Goal: Transaction & Acquisition: Purchase product/service

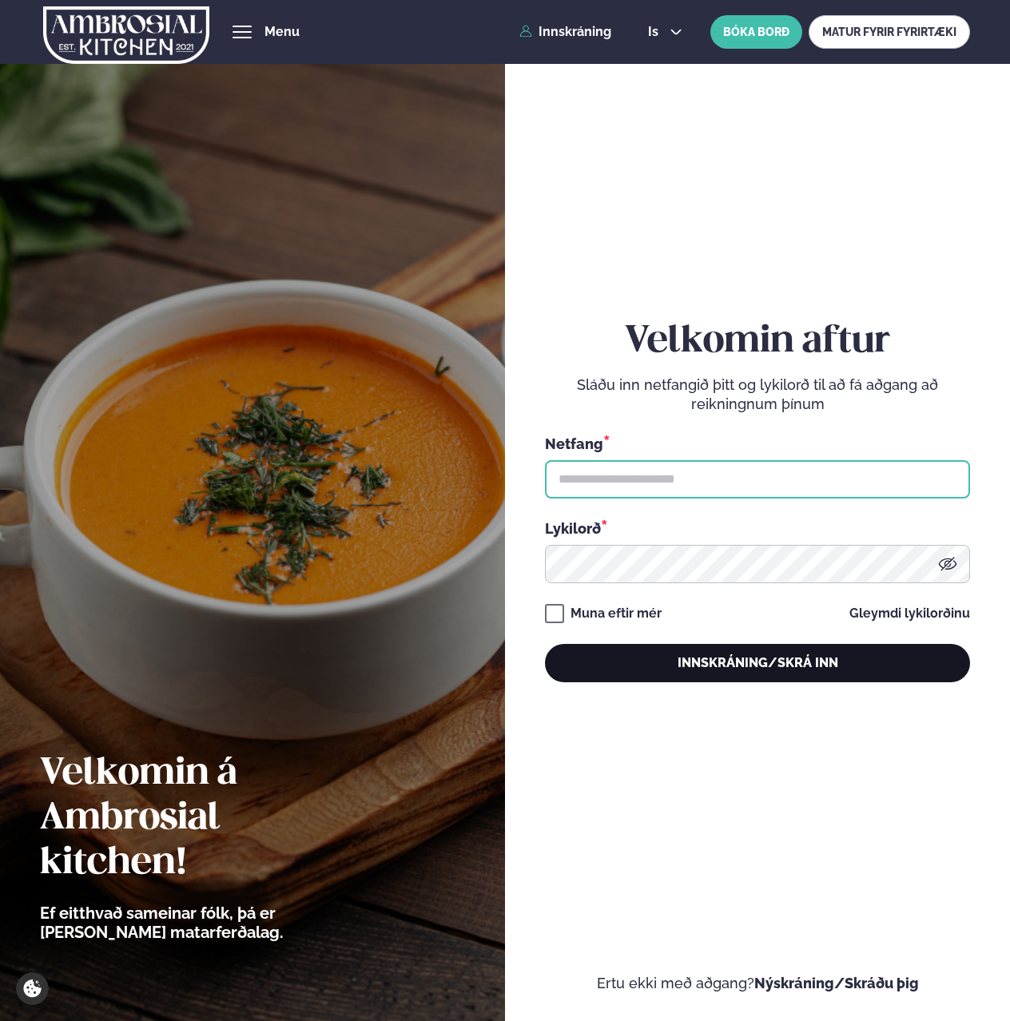
type input "**********"
click at [677, 658] on button "Innskráning/Skrá inn" at bounding box center [758, 663] width 426 height 38
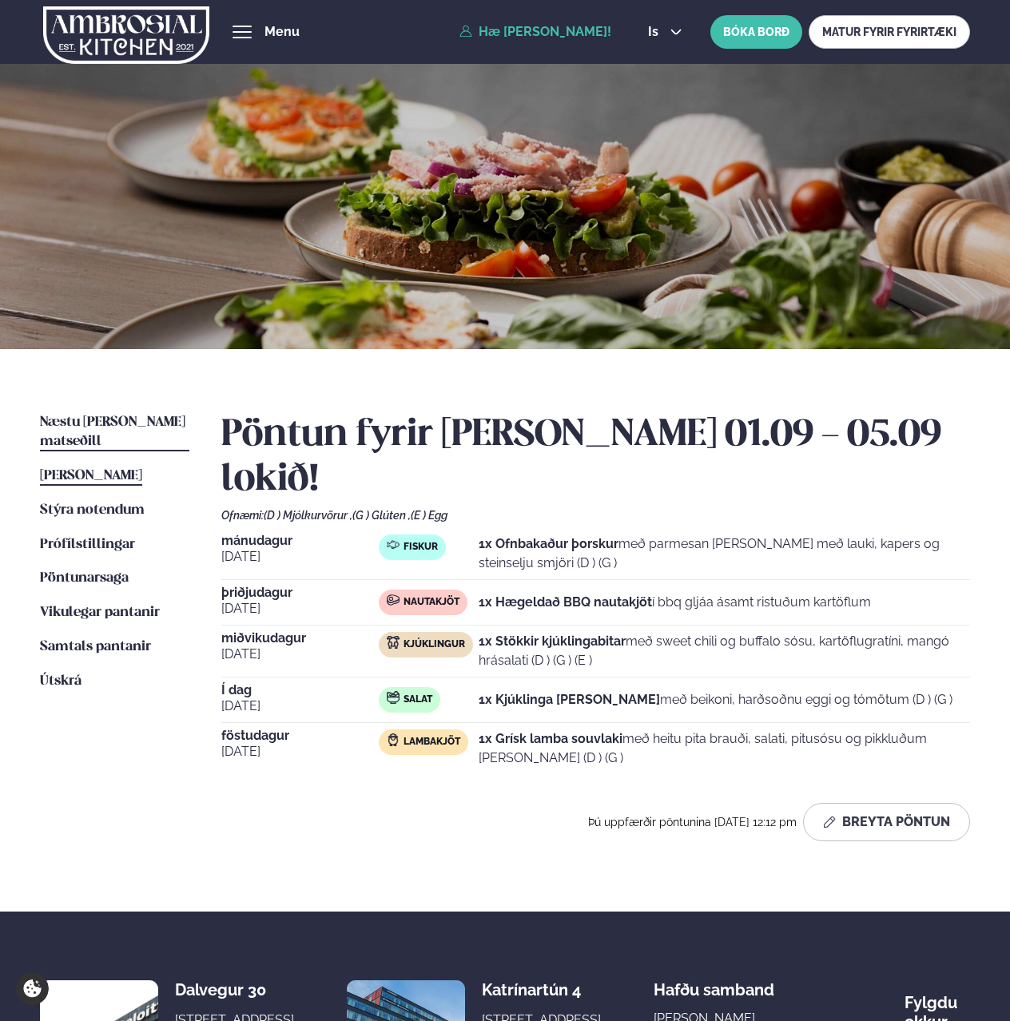
click at [101, 414] on link "Næstu [PERSON_NAME] matseðill Næsta vika" at bounding box center [114, 432] width 149 height 38
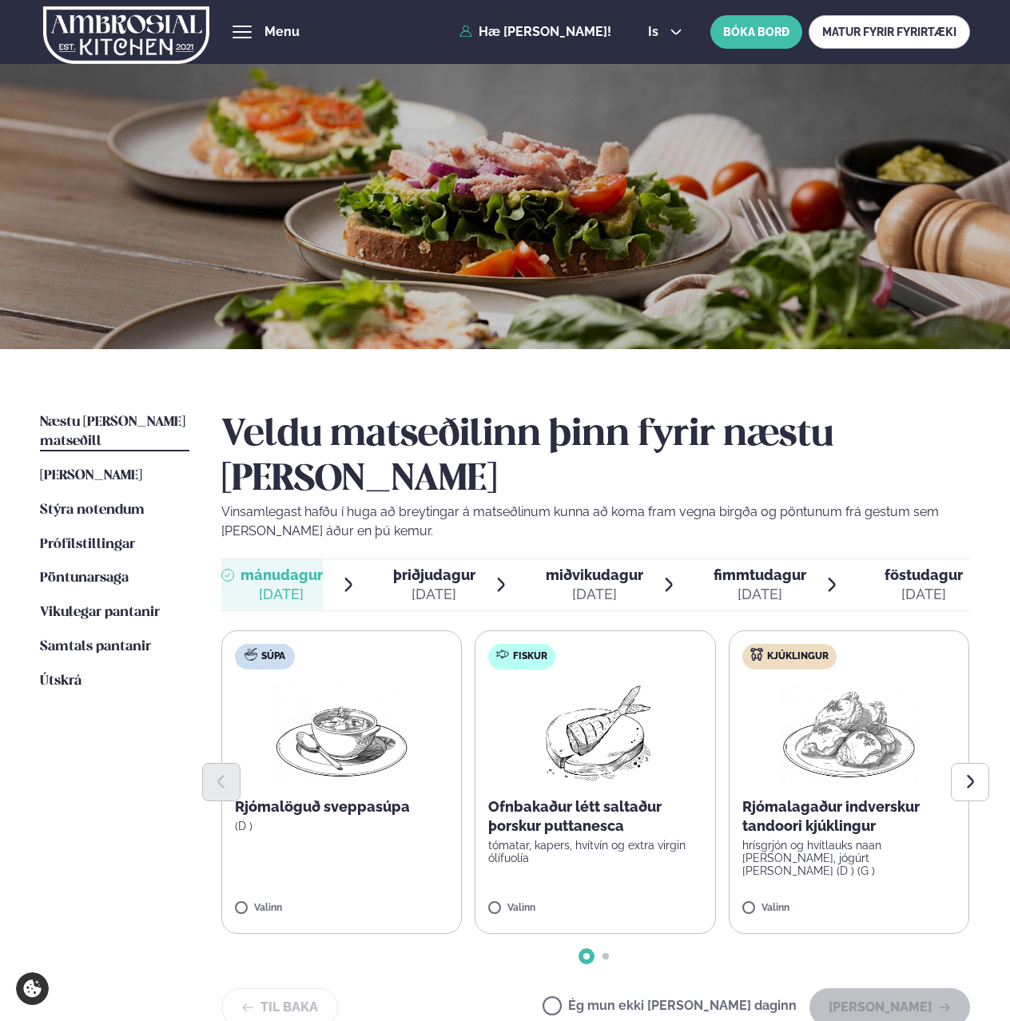
click at [492, 988] on div "Til baka Ég mun ekki [PERSON_NAME] daginn [PERSON_NAME]" at bounding box center [595, 1007] width 749 height 38
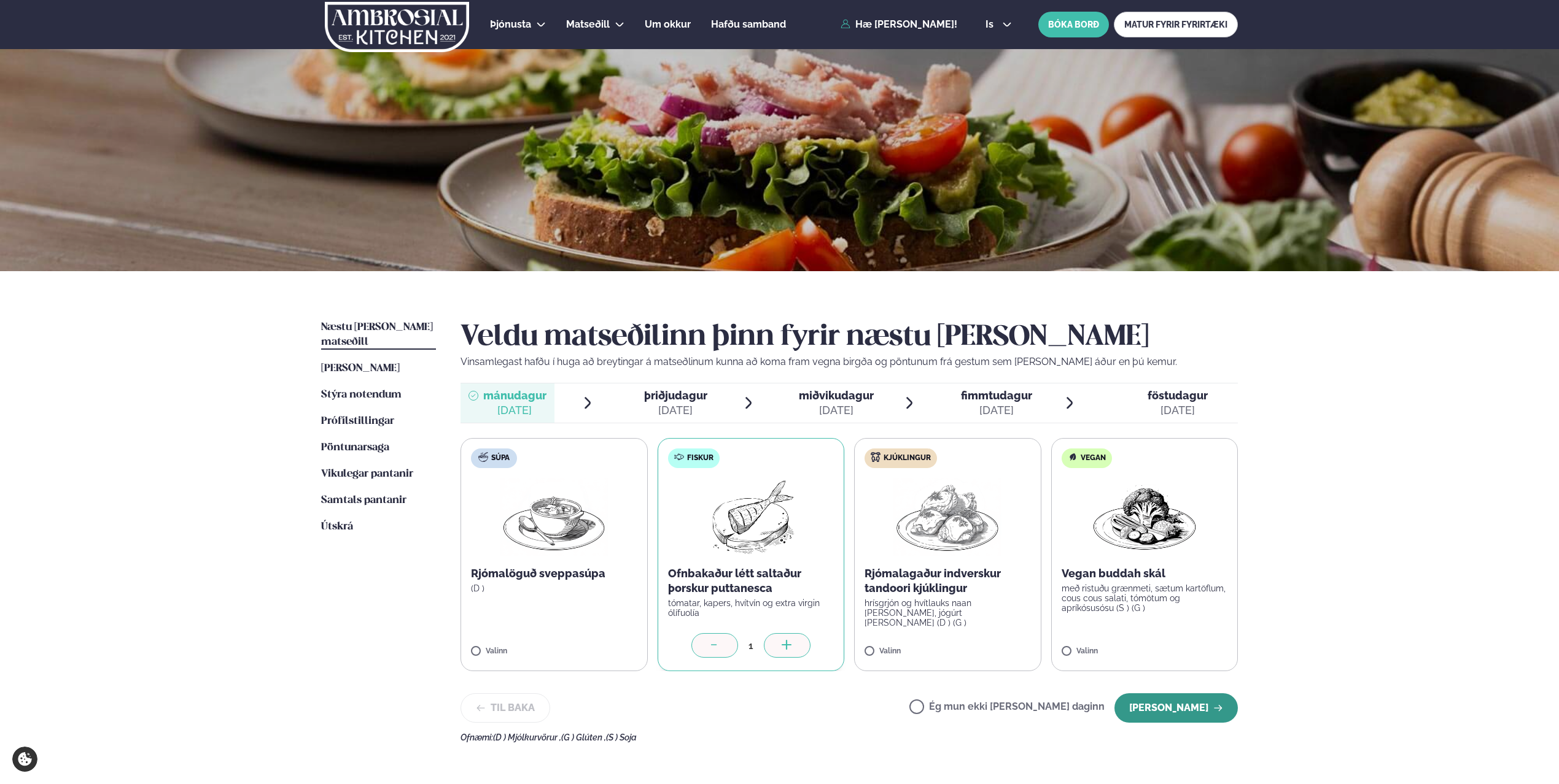
click at [775, 711] on button "[PERSON_NAME]" at bounding box center [1176, 708] width 124 height 29
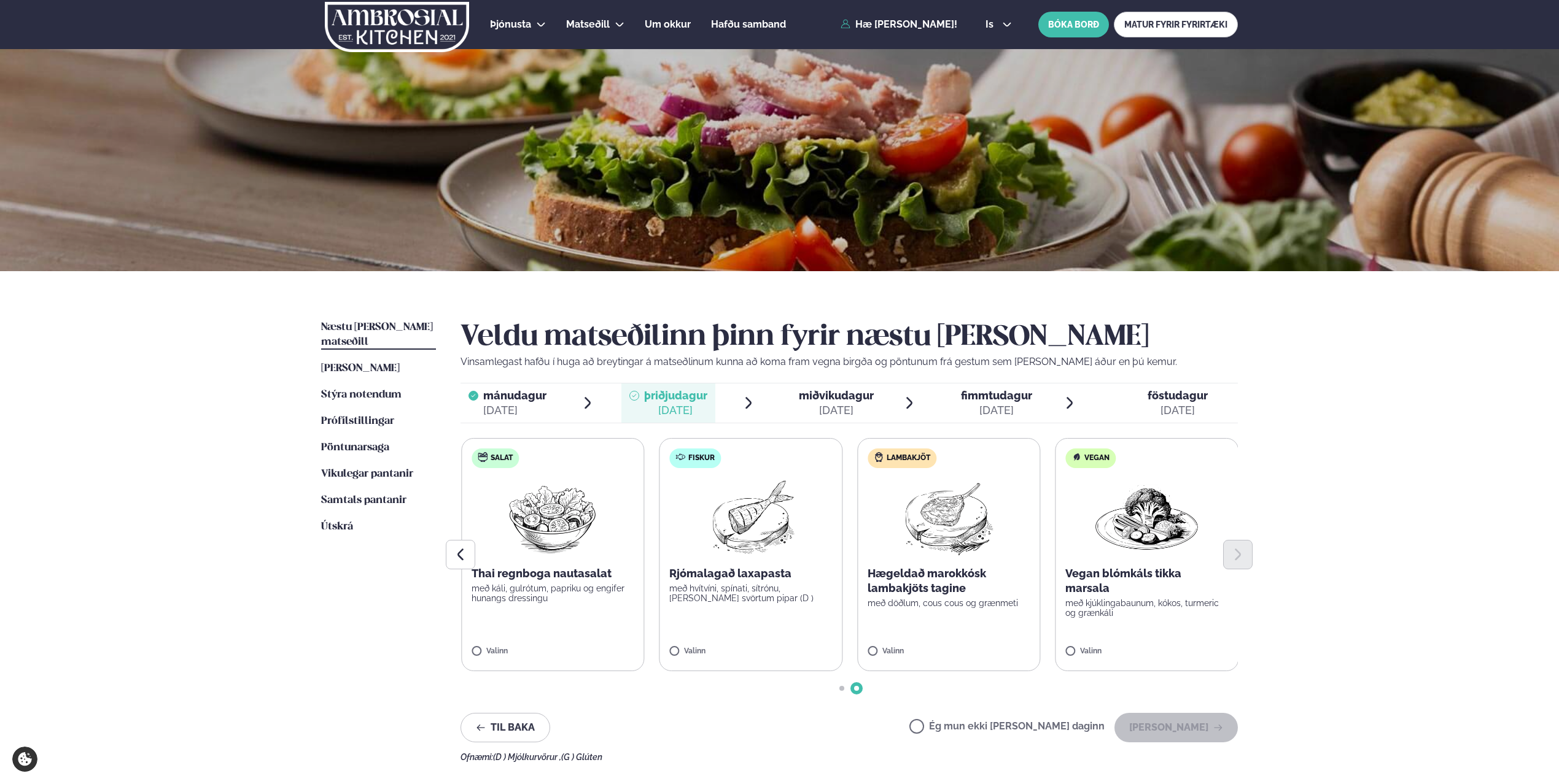
click at [497, 657] on div "Valinn" at bounding box center [553, 654] width 163 height 14
click at [470, 649] on label "Salat Thai regnboga nautasalat með káli, gulrótum, papriku og engifer hunangs d…" at bounding box center [552, 554] width 184 height 233
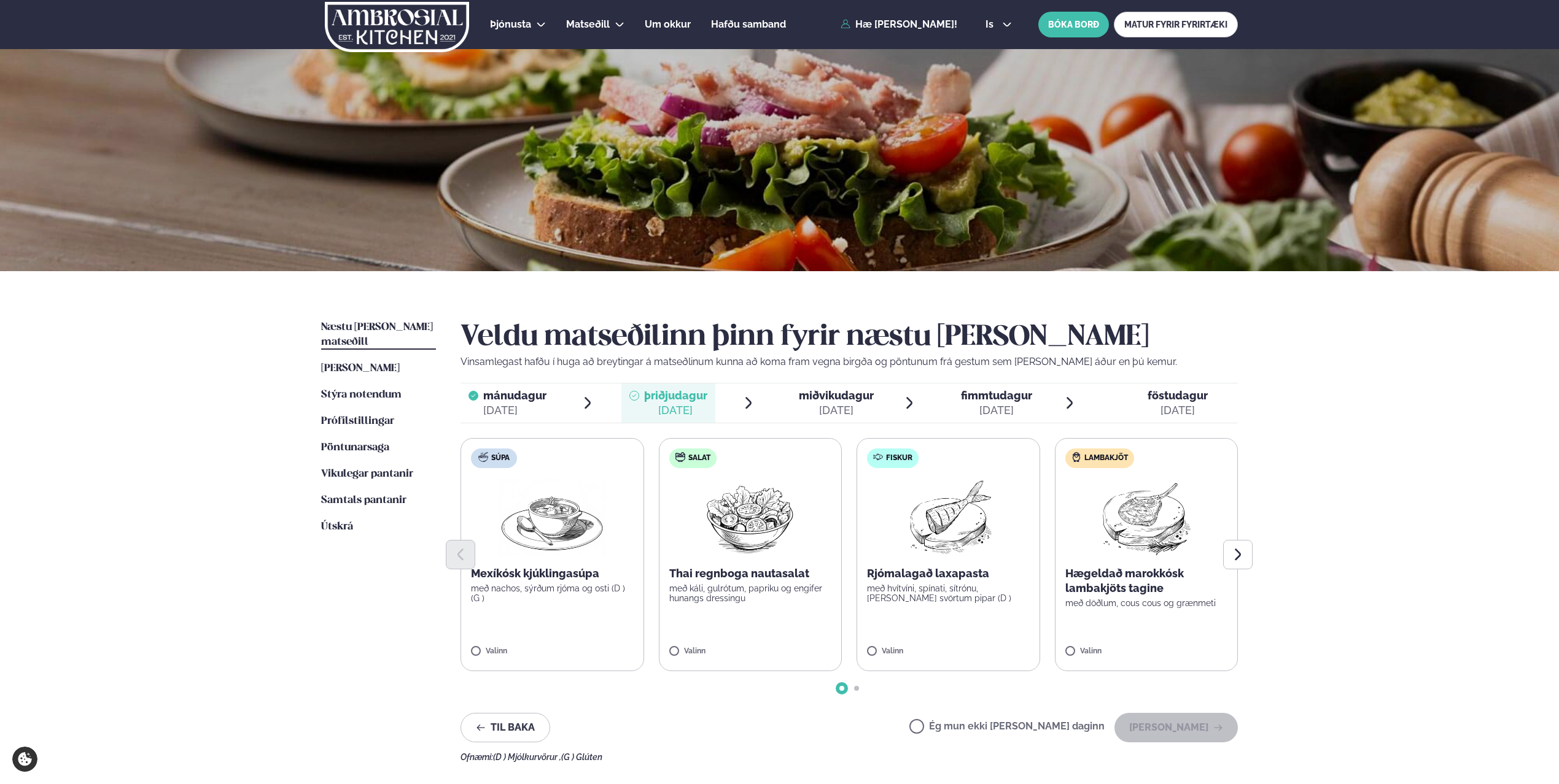
click at [685, 643] on label "Salat Thai regnboga nautasalat með káli, gulrótum, papriku og engifer hunangs d…" at bounding box center [750, 554] width 184 height 233
drag, startPoint x: 660, startPoint y: 652, endPoint x: 667, endPoint y: 652, distance: 7.0
click at [666, 652] on label "Salat Thai regnboga nautasalat með káli, gulrótum, papriku og engifer hunangs d…" at bounding box center [750, 554] width 184 height 233
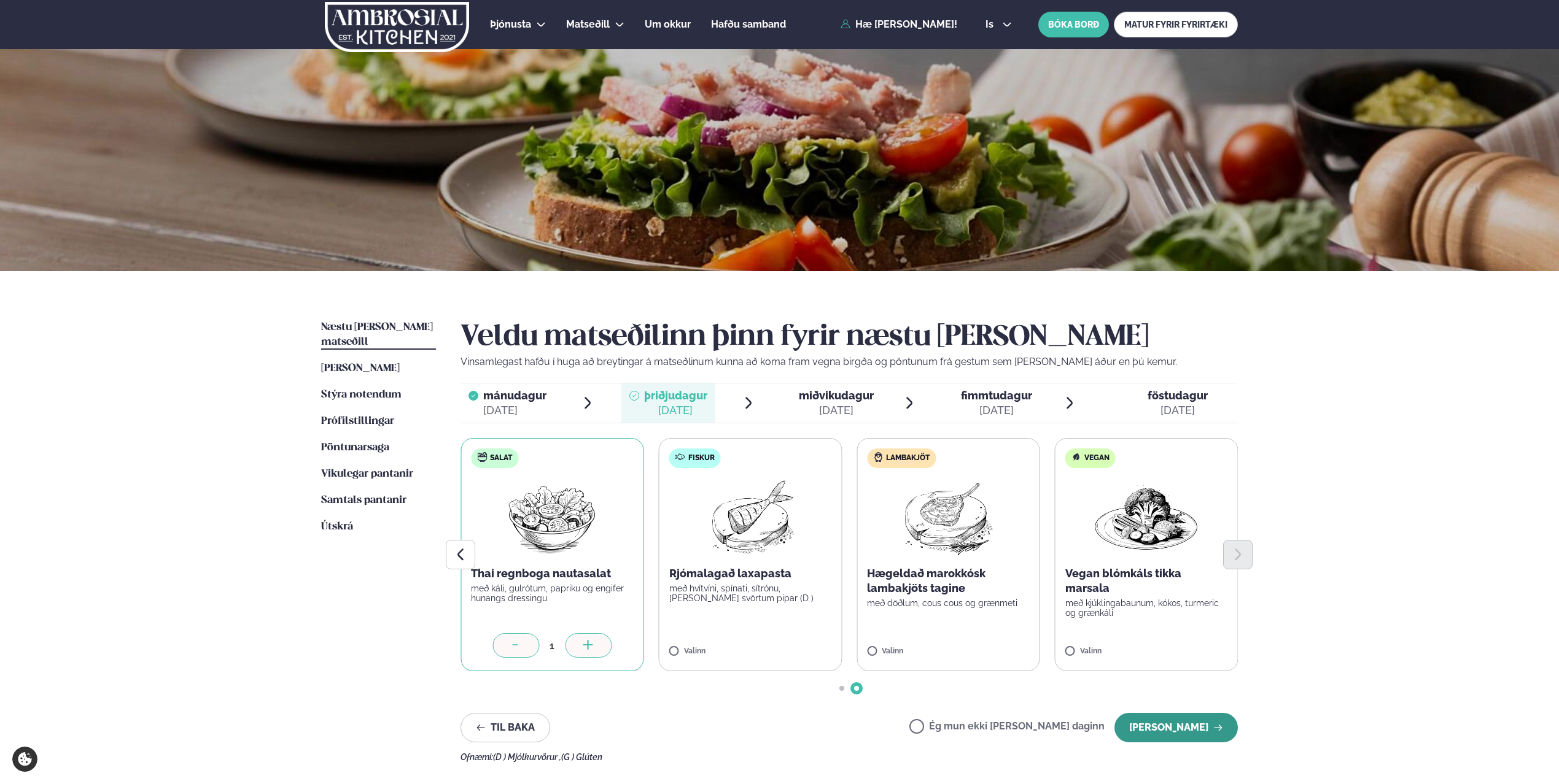
click at [775, 729] on button "[PERSON_NAME]" at bounding box center [1176, 727] width 124 height 29
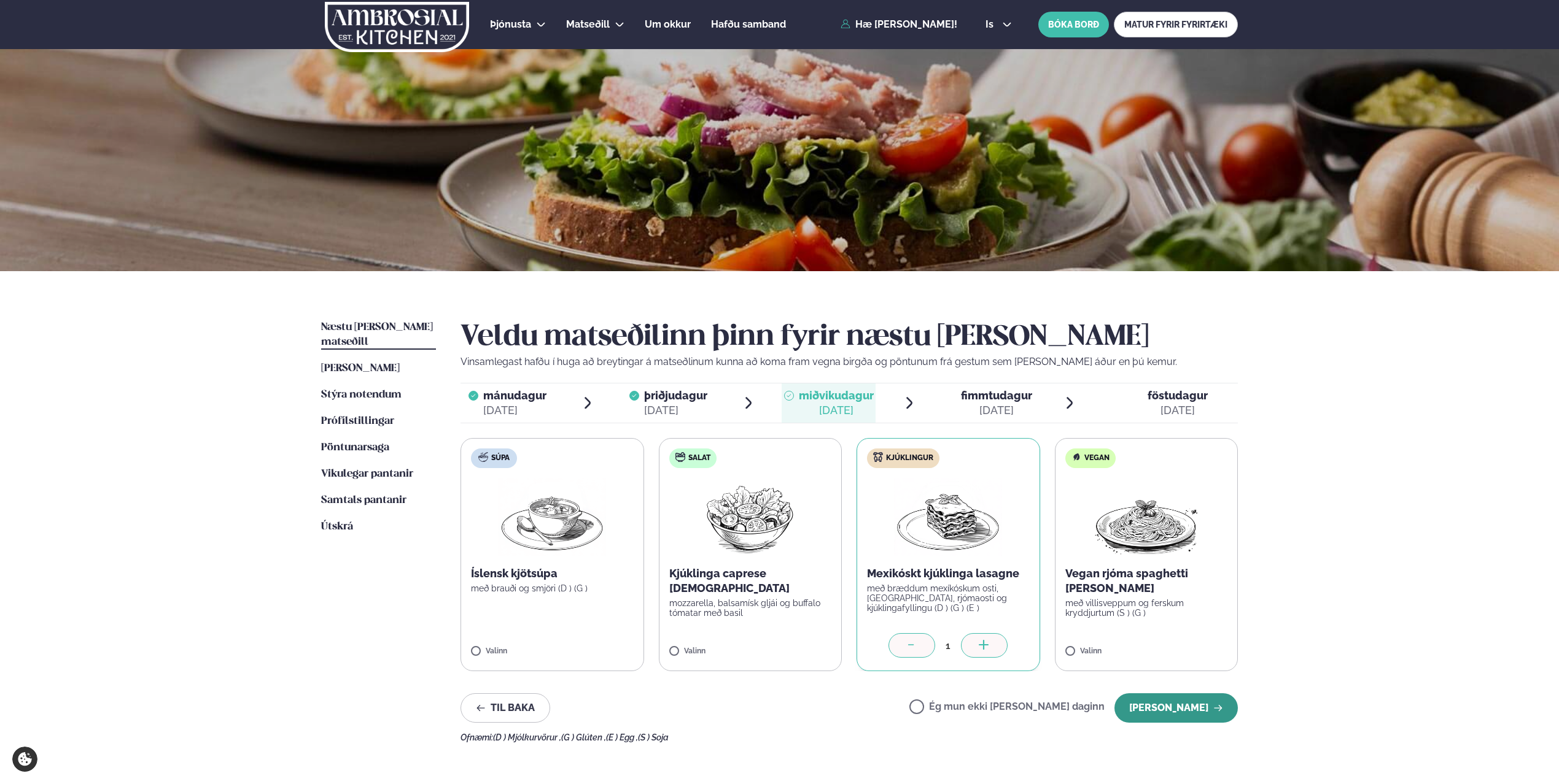
click at [775, 714] on button "[PERSON_NAME]" at bounding box center [1176, 708] width 124 height 29
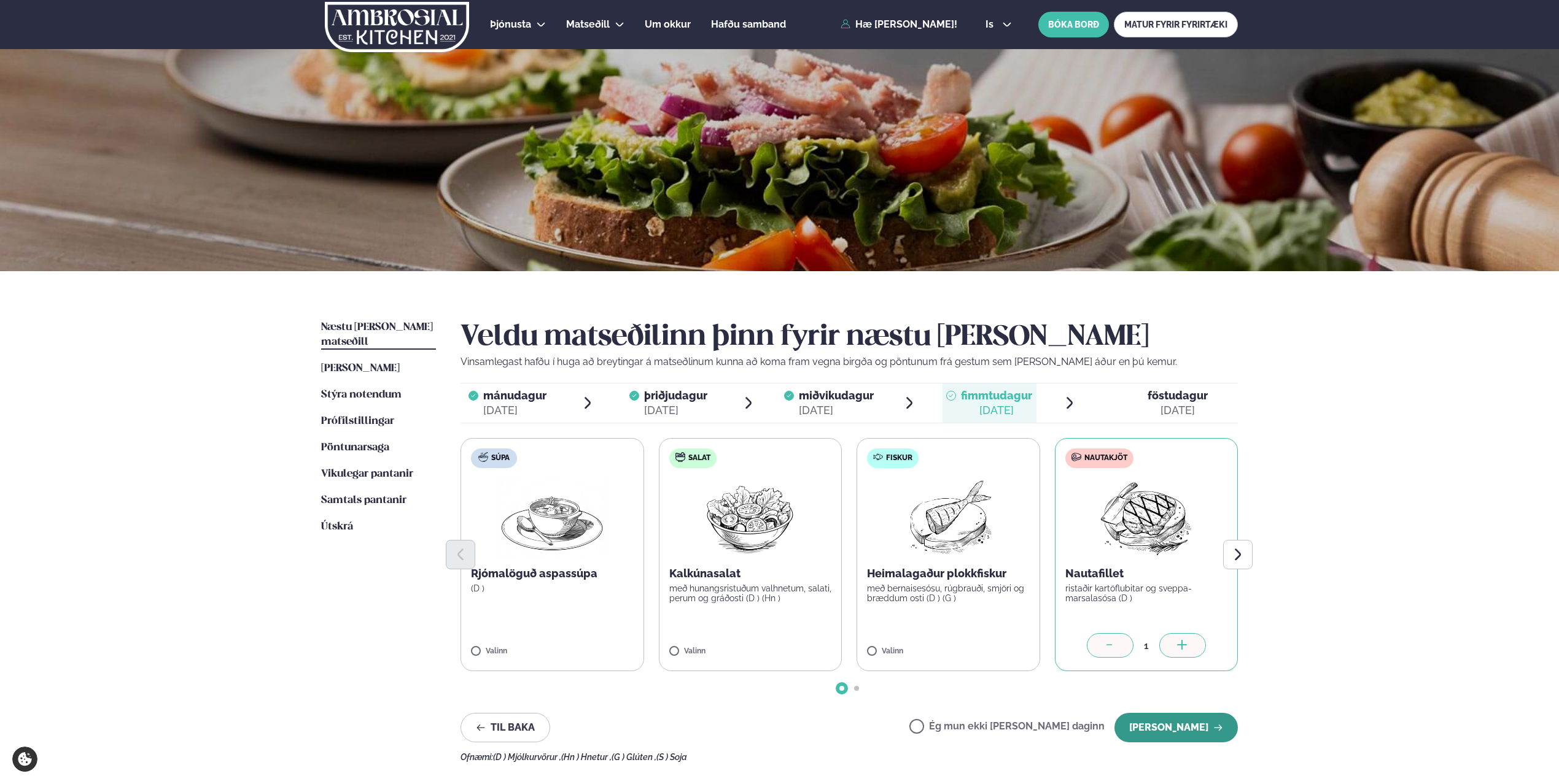
click at [775, 728] on button "[PERSON_NAME]" at bounding box center [1176, 727] width 124 height 29
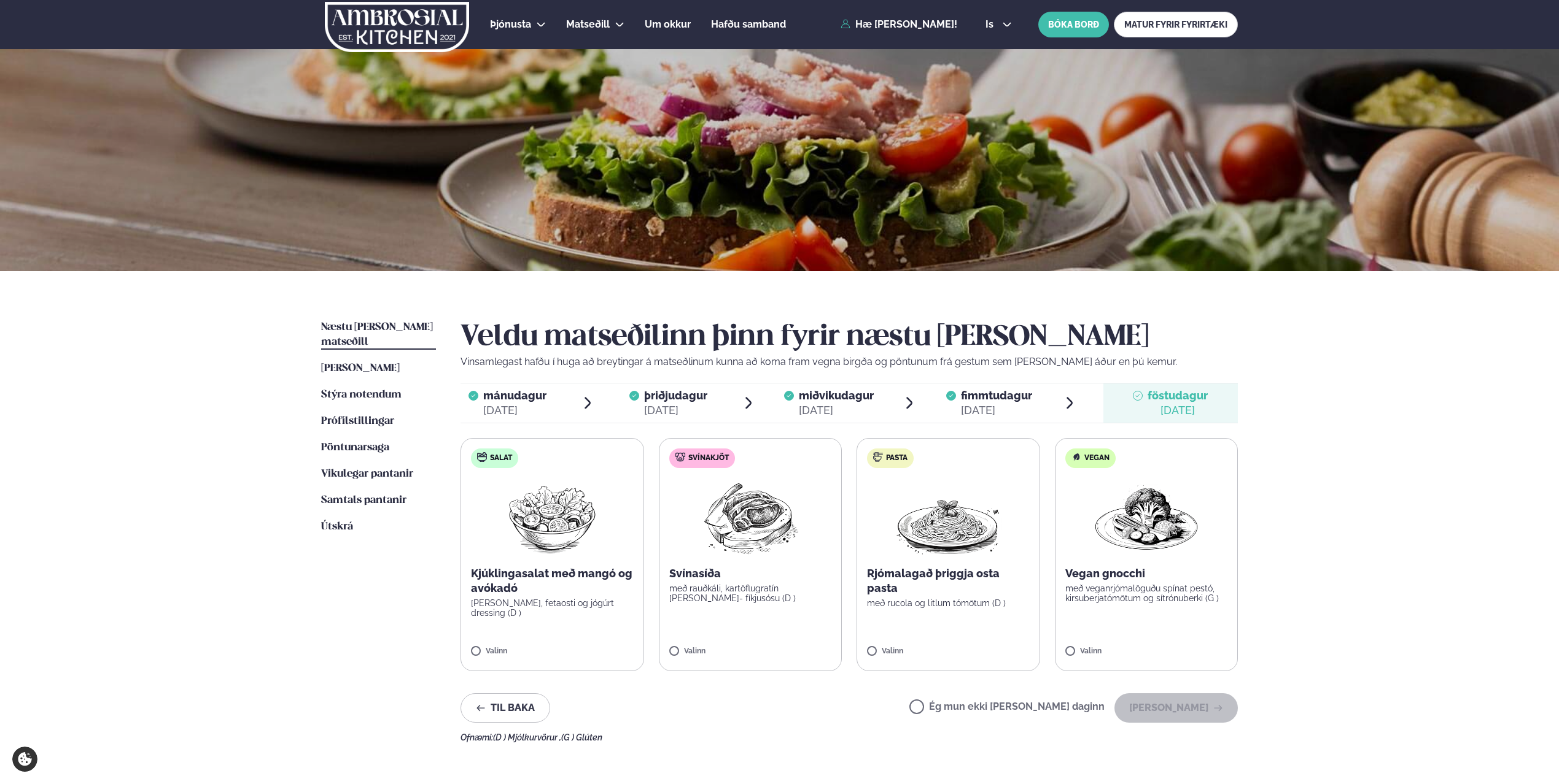
click at [491, 613] on p "[PERSON_NAME], fetaosti og jógúrt dressing (D )" at bounding box center [552, 608] width 163 height 20
click at [775, 708] on button "[PERSON_NAME]" at bounding box center [1176, 708] width 124 height 29
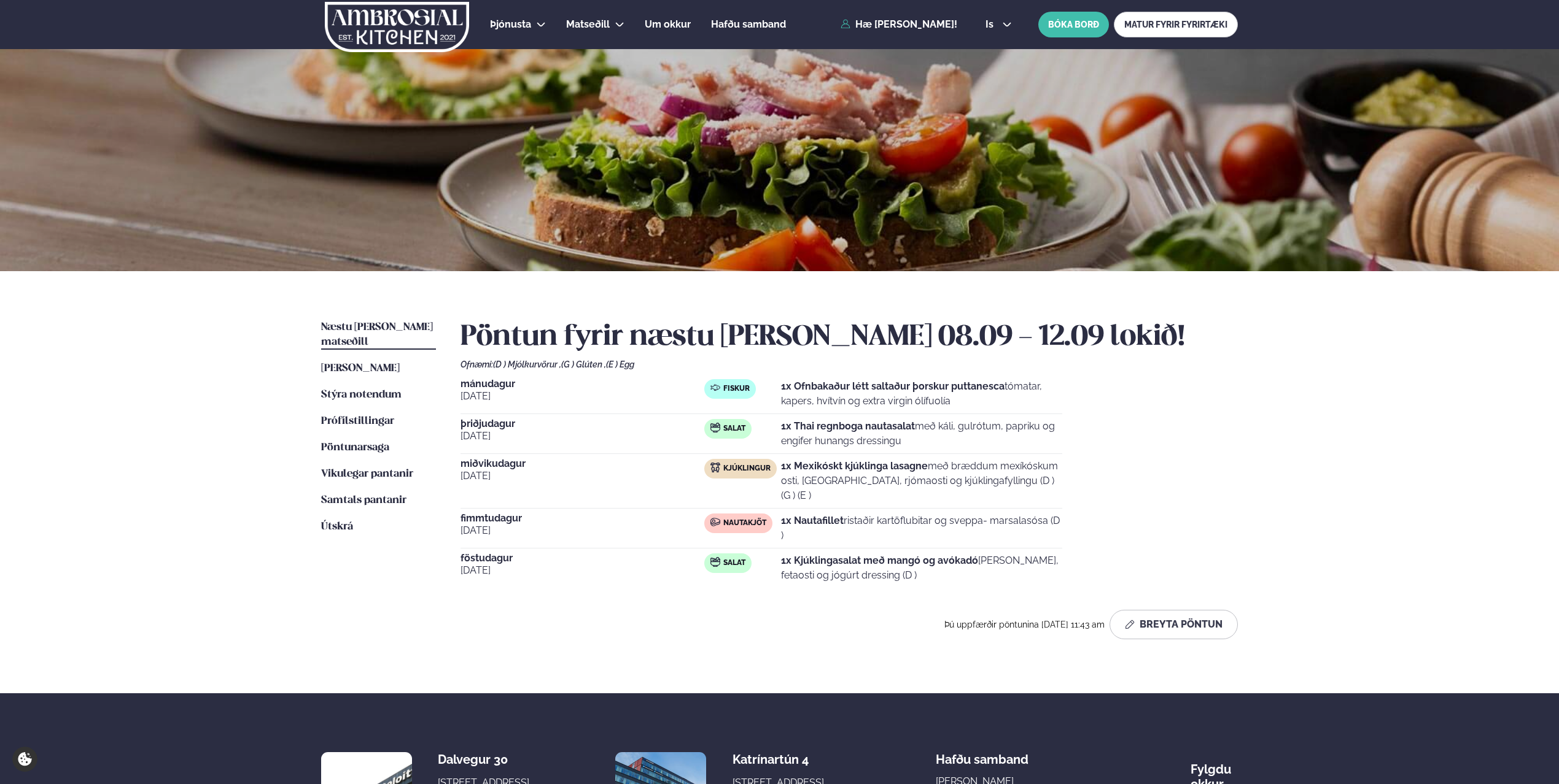
click at [775, 658] on div "Þjónusta Hádegismatur fyrir fyrirtæki Fyrirtækja veitingar Einkapartý Matseðill…" at bounding box center [779, 473] width 1559 height 947
